Goal: Information Seeking & Learning: Learn about a topic

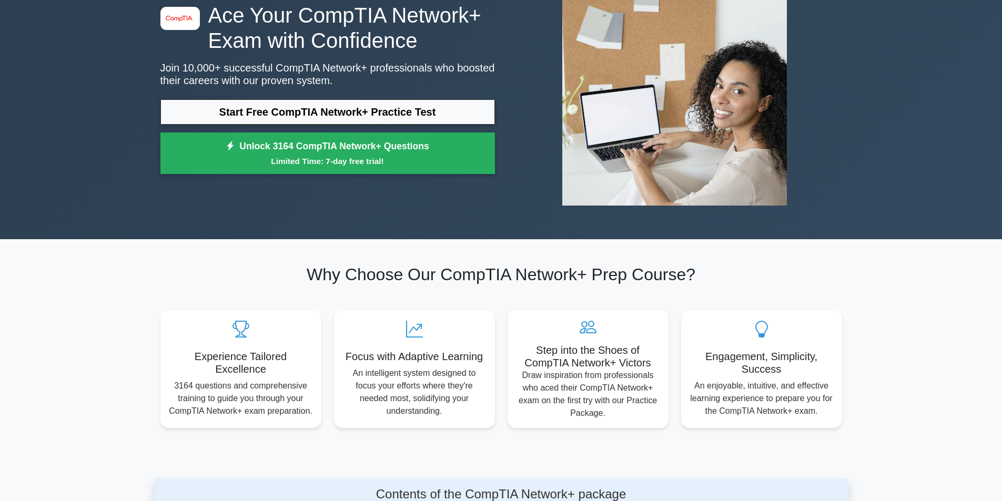
scroll to position [53, 0]
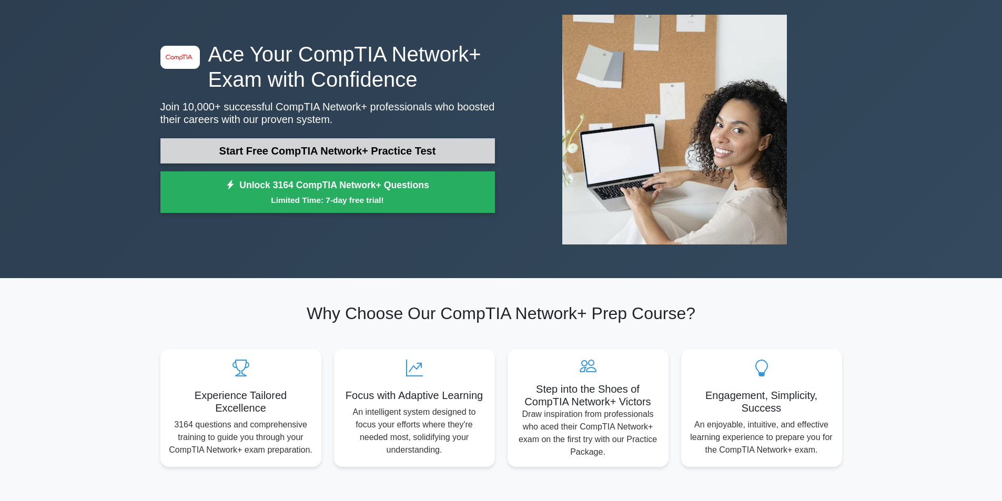
click at [361, 146] on link "Start Free CompTIA Network+ Practice Test" at bounding box center [327, 150] width 335 height 25
click at [331, 154] on link "Start Free CompTIA Network+ Practice Test" at bounding box center [327, 150] width 335 height 25
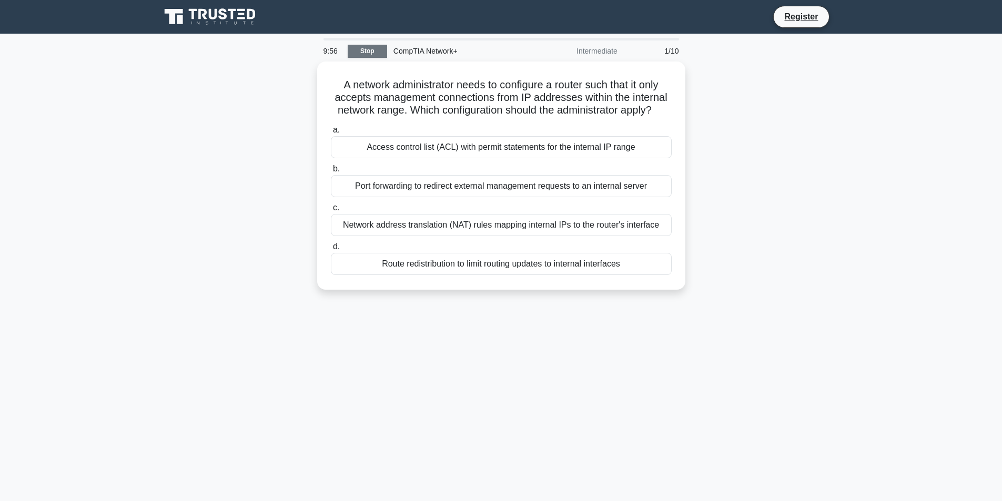
click at [372, 57] on link "Stop" at bounding box center [367, 51] width 39 height 13
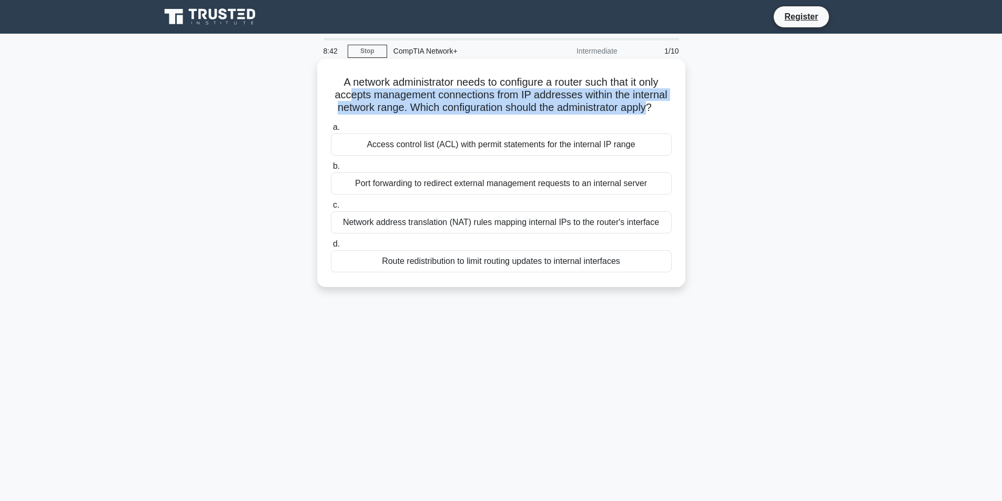
drag, startPoint x: 654, startPoint y: 114, endPoint x: 339, endPoint y: 87, distance: 316.2
click at [346, 93] on h5 "A network administrator needs to configure a router such that it only accepts m…" at bounding box center [501, 95] width 343 height 39
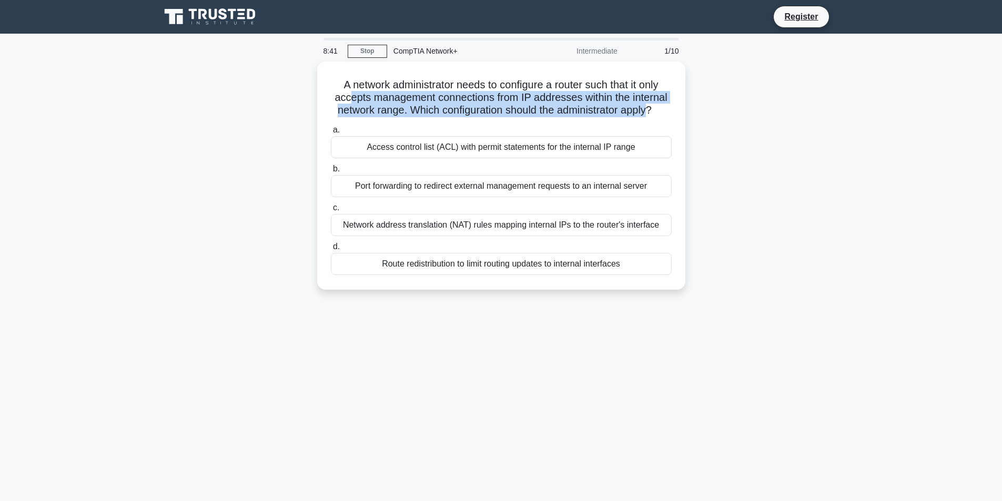
drag, startPoint x: 335, startPoint y: 83, endPoint x: 704, endPoint y: 110, distance: 370.8
click at [704, 110] on div "A network administrator needs to configure a router such that it only accepts m…" at bounding box center [501, 182] width 694 height 241
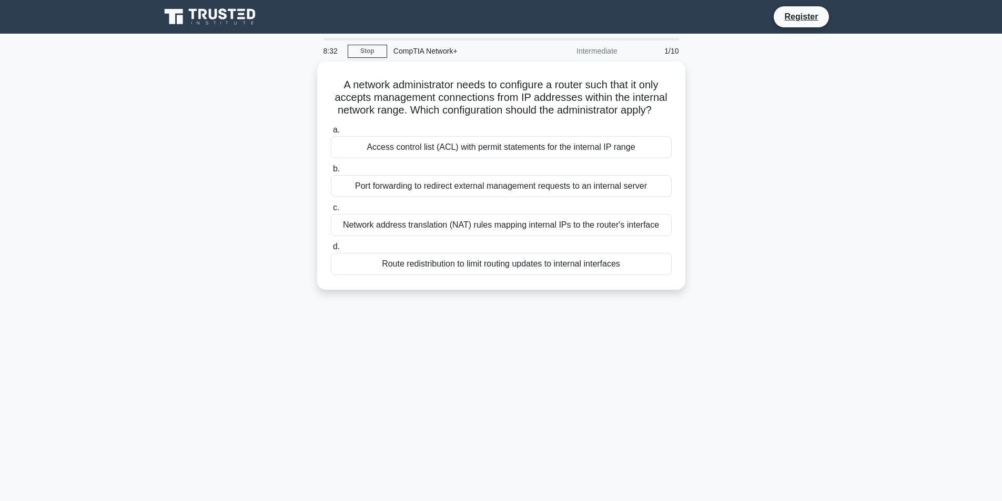
click at [763, 139] on div "A network administrator needs to configure a router such that it only accepts m…" at bounding box center [501, 182] width 694 height 241
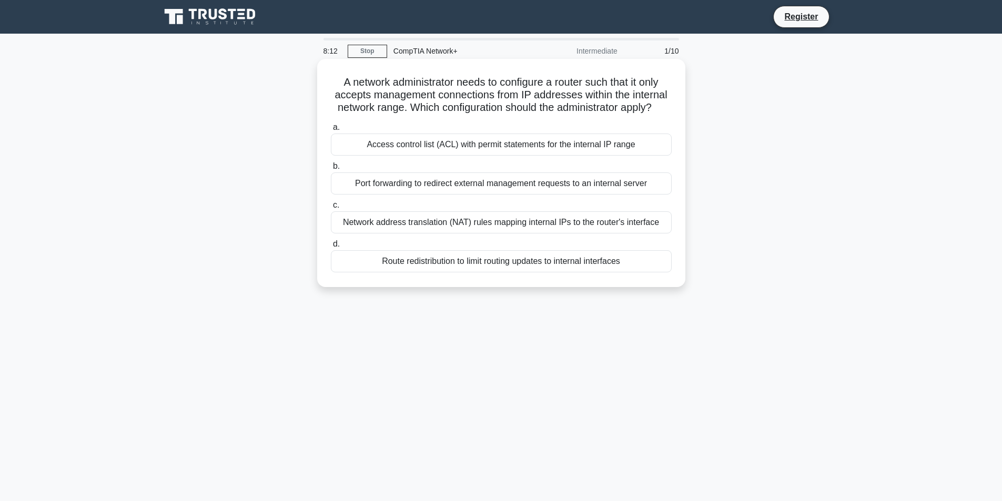
drag, startPoint x: 402, startPoint y: 83, endPoint x: 602, endPoint y: 109, distance: 201.5
click at [661, 110] on div "A network administrator needs to configure a router such that it only accepts m…" at bounding box center [501, 173] width 360 height 220
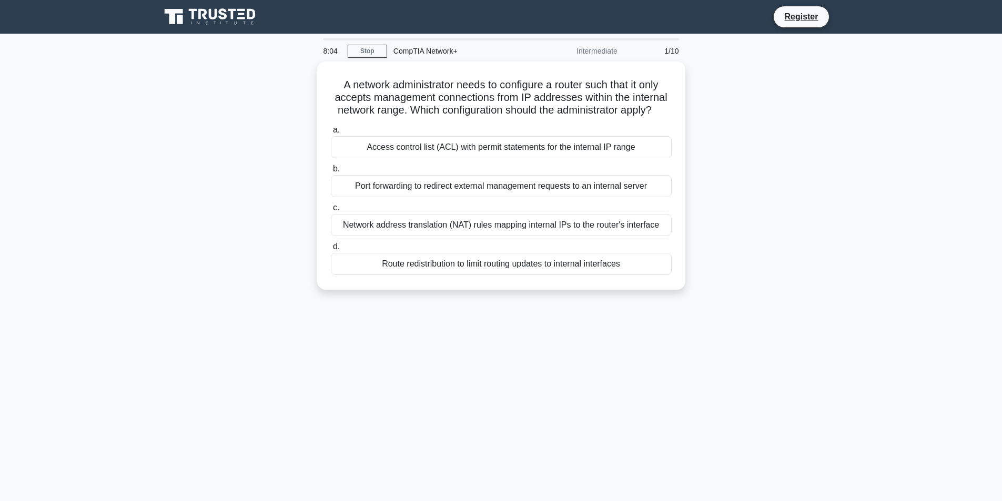
click at [742, 199] on div "A network administrator needs to configure a router such that it only accepts m…" at bounding box center [501, 182] width 694 height 241
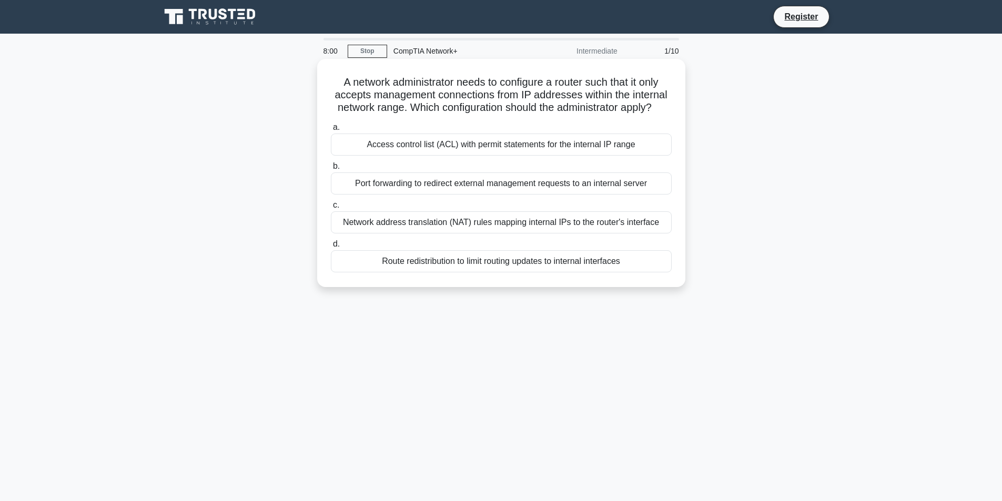
click at [637, 142] on div "Access control list (ACL) with permit statements for the internal IP range" at bounding box center [501, 145] width 341 height 22
click at [331, 131] on input "a. Access control list (ACL) with permit statements for the internal IP range" at bounding box center [331, 127] width 0 height 7
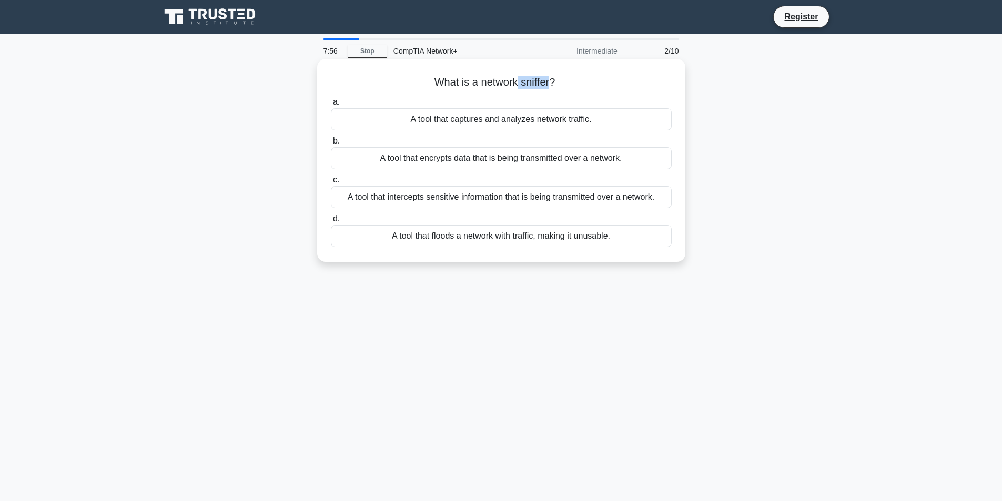
drag, startPoint x: 518, startPoint y: 77, endPoint x: 551, endPoint y: 76, distance: 32.6
click at [551, 76] on h5 "What is a network sniffer? .spinner_0XTQ{transform-origin:center;animation:spin…" at bounding box center [501, 83] width 343 height 14
drag, startPoint x: 567, startPoint y: 83, endPoint x: 524, endPoint y: 73, distance: 44.3
click at [595, 85] on h5 "What is a network sniffer? .spinner_0XTQ{transform-origin:center;animation:spin…" at bounding box center [501, 83] width 343 height 14
click at [777, 155] on div "What is a network sniffer? .spinner_0XTQ{transform-origin:center;animation:spin…" at bounding box center [501, 170] width 694 height 216
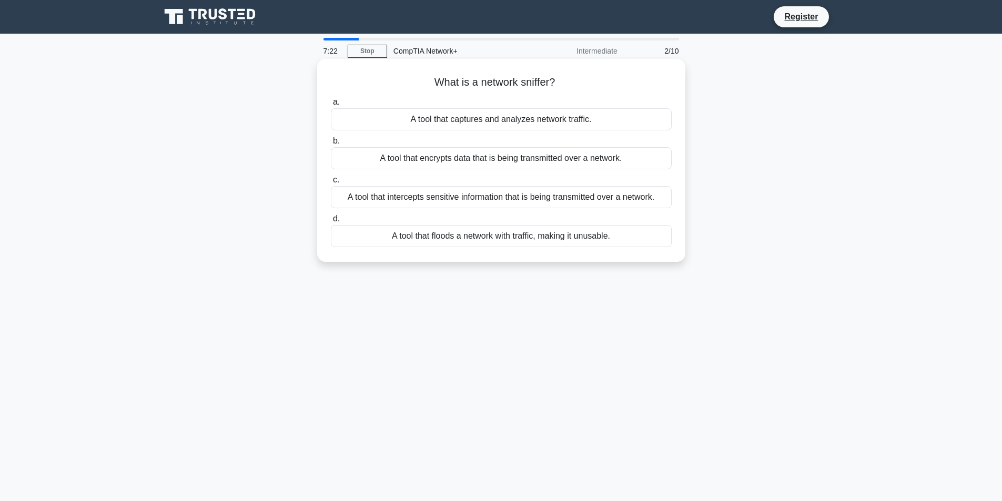
click at [502, 119] on div "A tool that captures and analyzes network traffic." at bounding box center [501, 119] width 341 height 22
click at [331, 106] on input "a. A tool that captures and analyzes network traffic." at bounding box center [331, 102] width 0 height 7
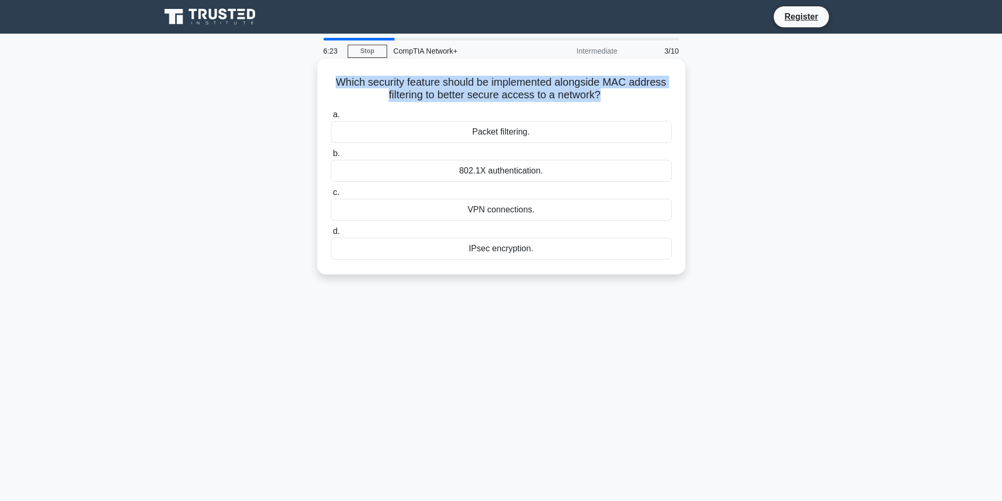
drag, startPoint x: 330, startPoint y: 80, endPoint x: 601, endPoint y: 97, distance: 271.4
click at [601, 97] on h5 "Which security feature should be implemented alongside MAC address filtering to…" at bounding box center [501, 89] width 343 height 26
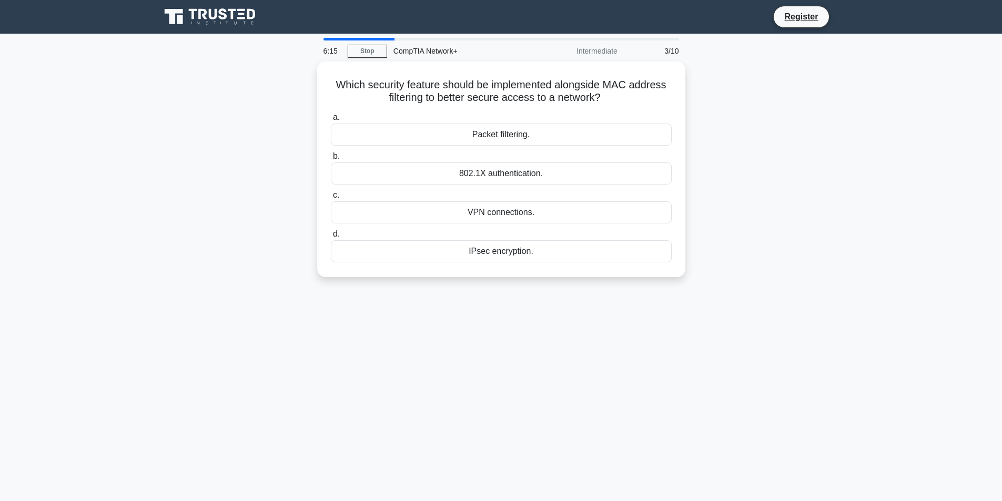
click at [713, 191] on div "Which security feature should be implemented alongside MAC address filtering to…" at bounding box center [501, 176] width 694 height 228
click at [520, 171] on div "802.1X authentication." at bounding box center [501, 171] width 341 height 22
click at [331, 157] on input "b. 802.1X authentication." at bounding box center [331, 153] width 0 height 7
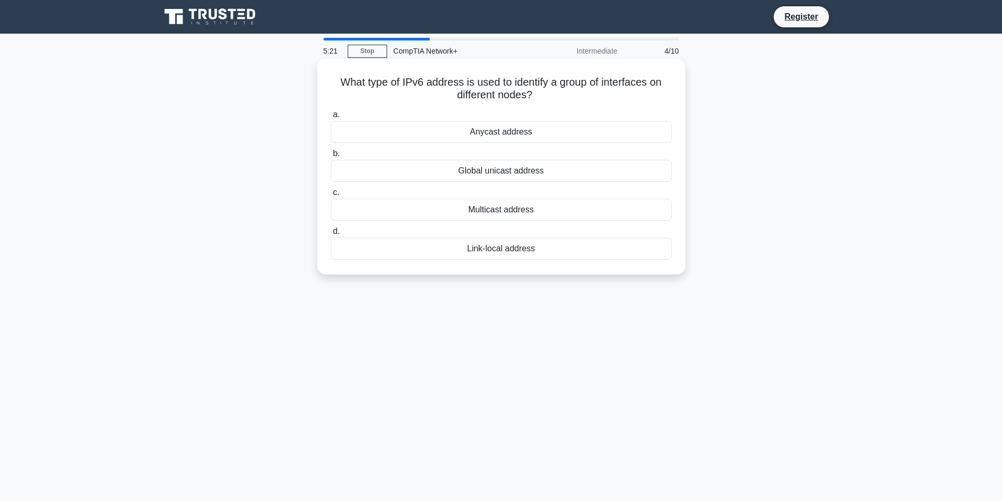
drag, startPoint x: 536, startPoint y: 94, endPoint x: 321, endPoint y: 72, distance: 216.8
click at [317, 74] on div "What type of IPv6 address is used to identify a group of interfaces on differen…" at bounding box center [501, 167] width 368 height 216
click at [792, 145] on div "What type of IPv6 address is used to identify a group of interfaces on differen…" at bounding box center [501, 176] width 694 height 228
click at [541, 209] on div "Multicast address" at bounding box center [501, 210] width 341 height 22
click at [331, 196] on input "c. Multicast address" at bounding box center [331, 192] width 0 height 7
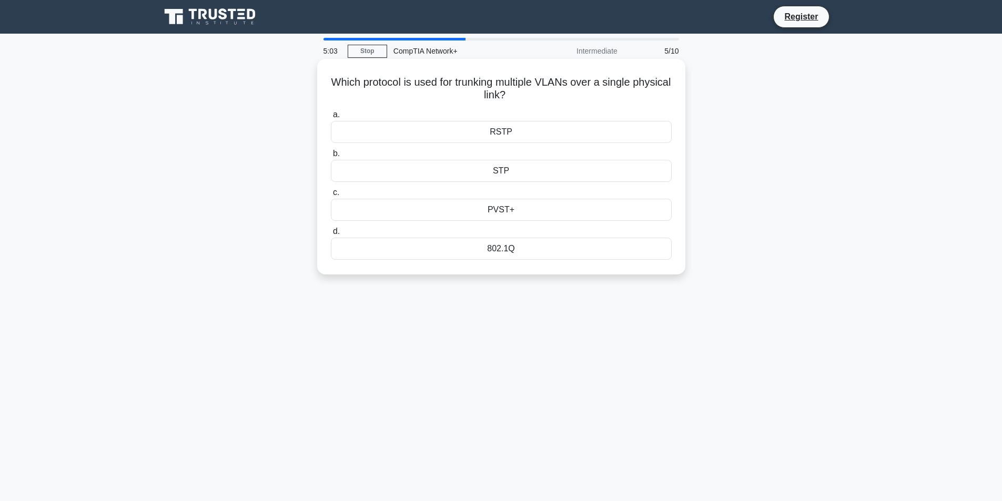
click at [535, 133] on div "RSTP" at bounding box center [501, 132] width 341 height 22
click at [331, 118] on input "a. RSTP" at bounding box center [331, 115] width 0 height 7
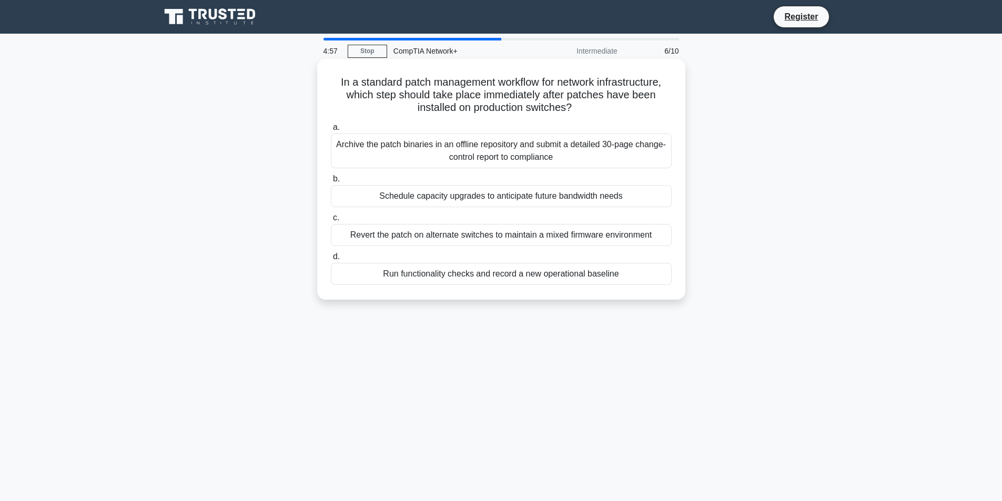
click at [536, 237] on div "Revert the patch on alternate switches to maintain a mixed firmware environment" at bounding box center [501, 235] width 341 height 22
click at [331, 221] on input "c. Revert the patch on alternate switches to maintain a mixed firmware environm…" at bounding box center [331, 218] width 0 height 7
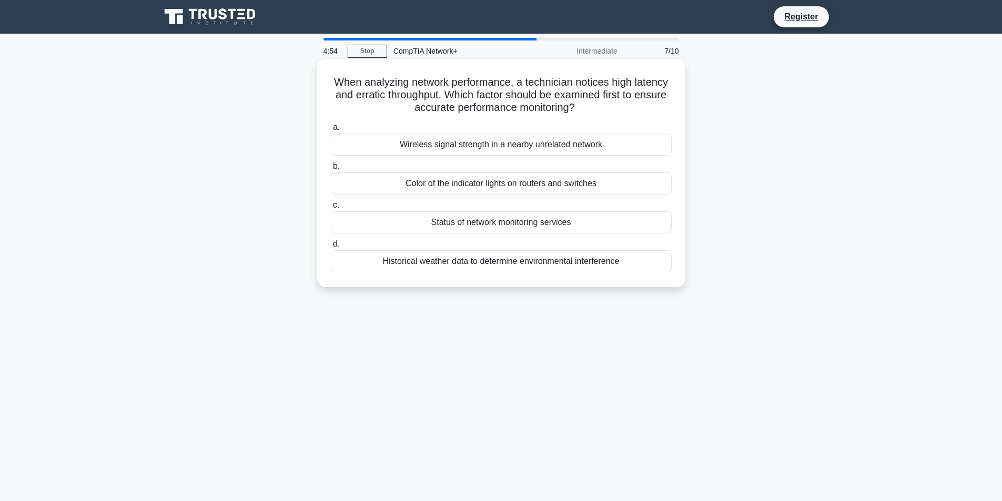
click at [486, 185] on div "Color of the indicator lights on routers and switches" at bounding box center [501, 184] width 341 height 22
click at [331, 170] on input "b. Color of the indicator lights on routers and switches" at bounding box center [331, 166] width 0 height 7
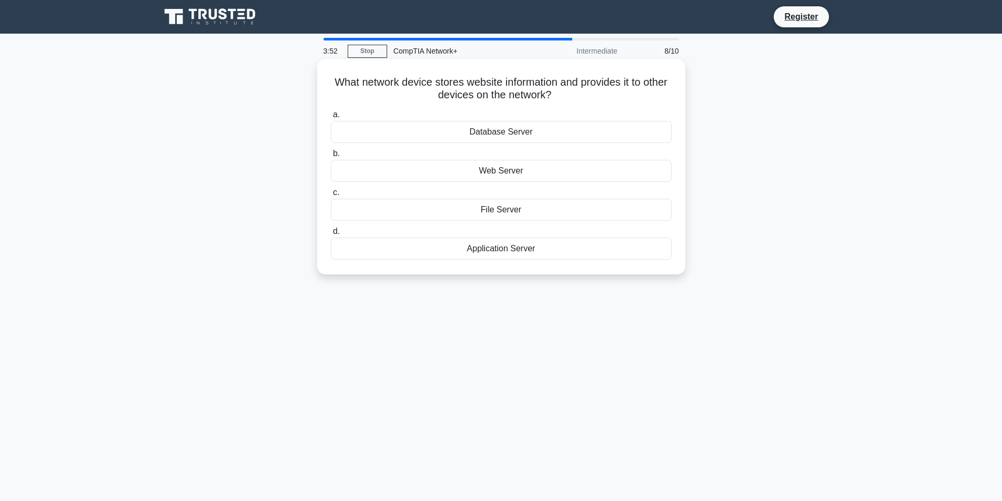
drag, startPoint x: 489, startPoint y: 172, endPoint x: 585, endPoint y: 266, distance: 134.6
click at [585, 266] on div "What network device stores website information and provides it to other devices…" at bounding box center [501, 166] width 360 height 207
drag, startPoint x: 589, startPoint y: 275, endPoint x: 573, endPoint y: 264, distance: 19.7
click at [590, 275] on div "What network device stores website information and provides it to other devices…" at bounding box center [501, 167] width 368 height 216
click at [702, 215] on div "What network device stores website information and provides it to other devices…" at bounding box center [501, 176] width 694 height 228
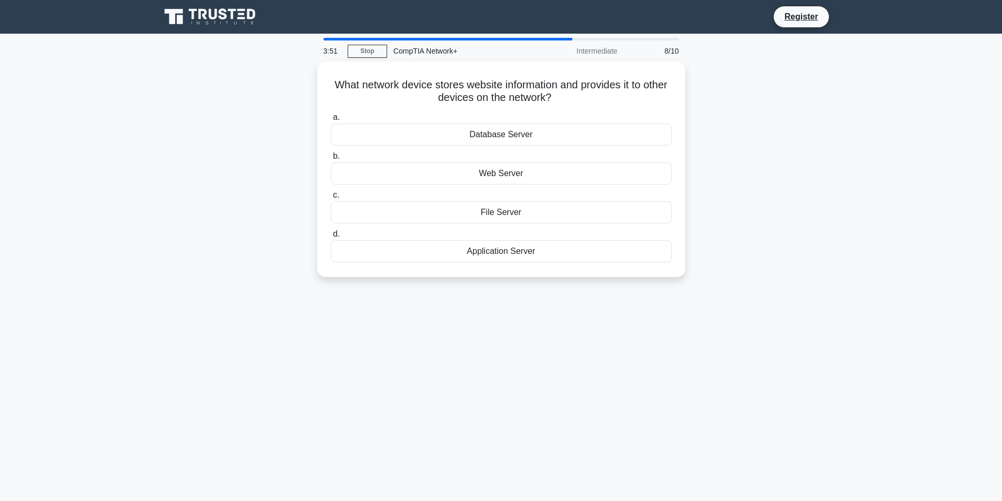
click at [702, 186] on div "What network device stores website information and provides it to other devices…" at bounding box center [501, 176] width 694 height 228
click at [542, 247] on div "Application Server" at bounding box center [501, 249] width 341 height 22
click at [331, 235] on input "d. Application Server" at bounding box center [331, 231] width 0 height 7
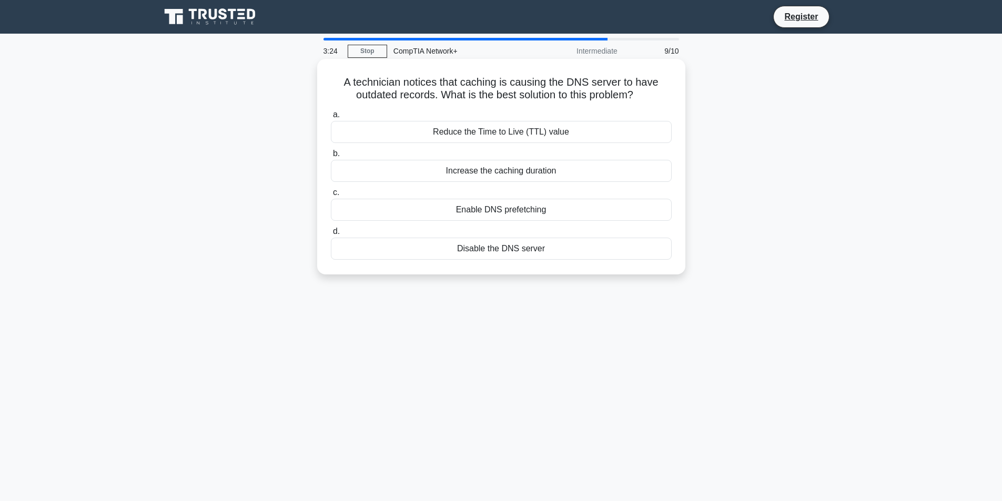
click at [512, 177] on div "Increase the caching duration" at bounding box center [501, 171] width 341 height 22
click at [331, 157] on input "b. Increase the caching duration" at bounding box center [331, 153] width 0 height 7
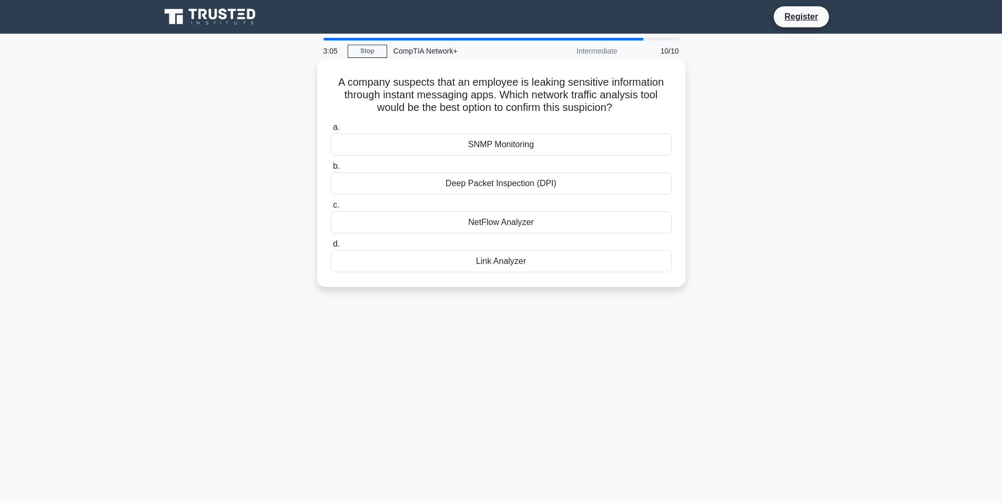
click at [478, 187] on div "Deep Packet Inspection (DPI)" at bounding box center [501, 184] width 341 height 22
click at [331, 170] on input "b. Deep Packet Inspection (DPI)" at bounding box center [331, 166] width 0 height 7
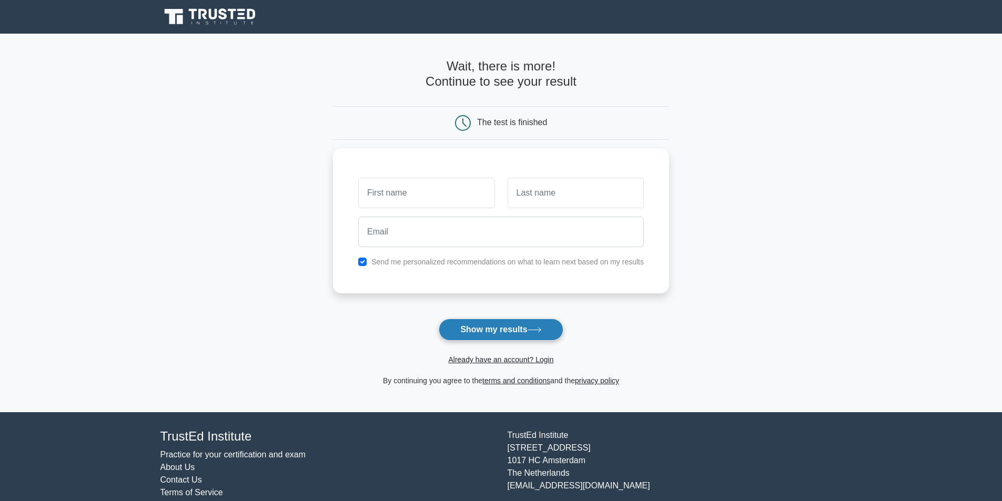
click at [519, 332] on button "Show my results" at bounding box center [501, 330] width 124 height 22
click at [674, 166] on main "Wait, there is more! Continue to see your result The test is finished and the" at bounding box center [501, 223] width 1002 height 379
